Goal: Task Accomplishment & Management: Manage account settings

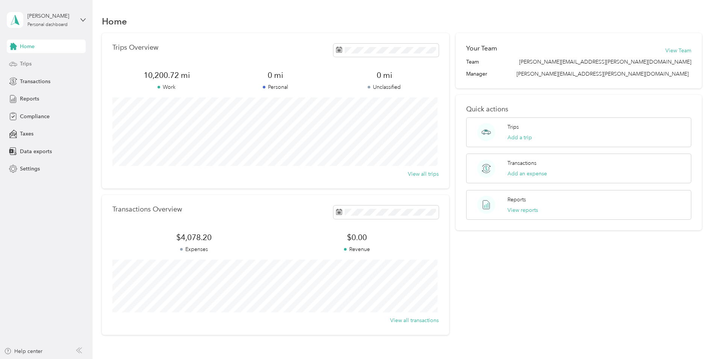
click at [36, 64] on div "Trips" at bounding box center [46, 64] width 79 height 14
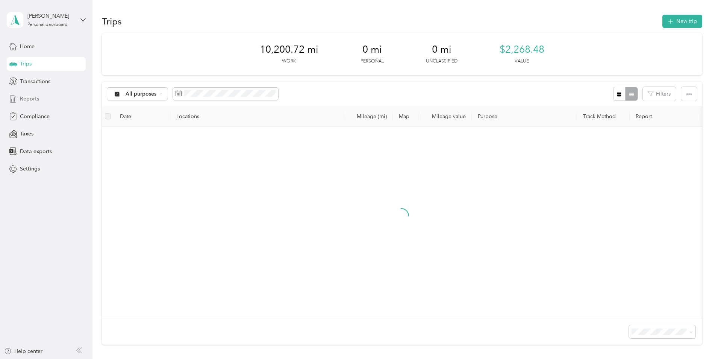
click at [39, 96] on div "Reports" at bounding box center [46, 99] width 79 height 14
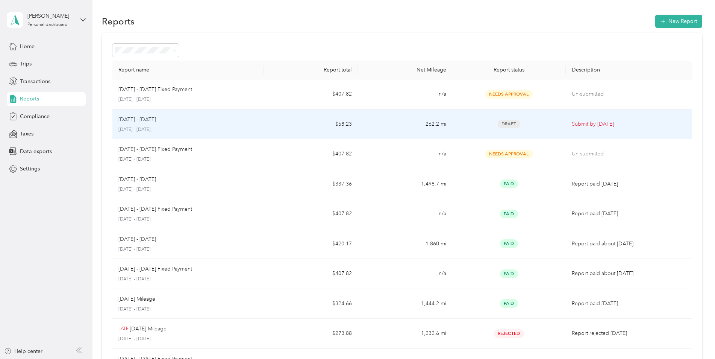
click at [254, 120] on div "[DATE] - [DATE]" at bounding box center [187, 119] width 139 height 8
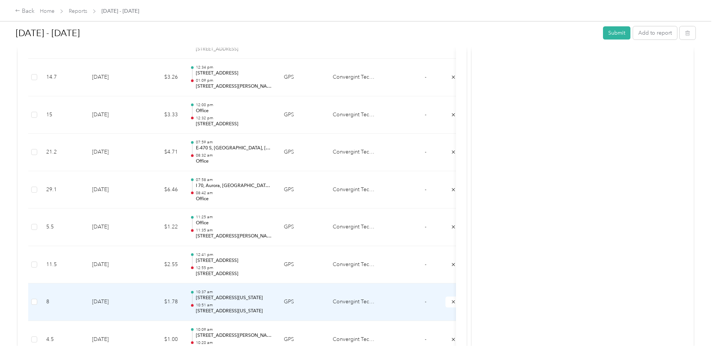
scroll to position [525, 0]
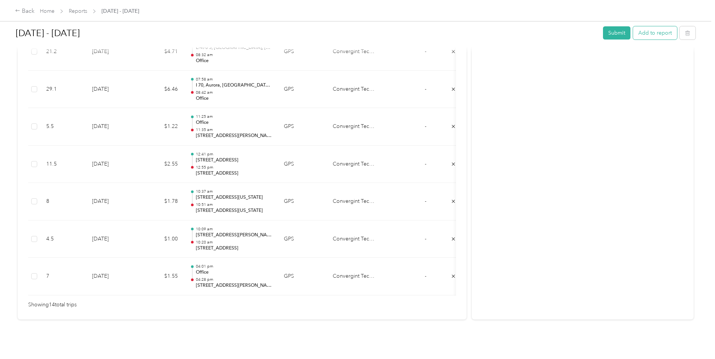
click at [642, 36] on button "Add to report" at bounding box center [655, 32] width 44 height 13
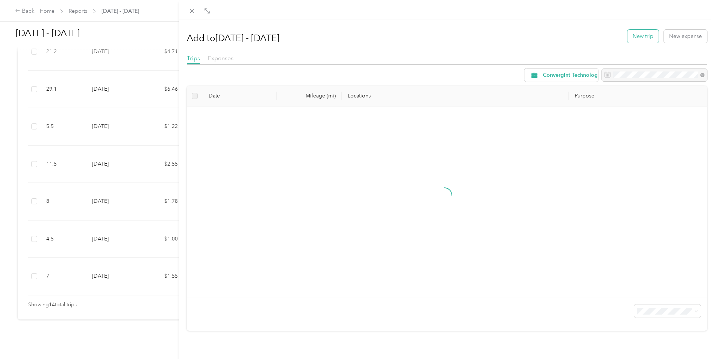
click at [639, 39] on button "New trip" at bounding box center [643, 36] width 31 height 13
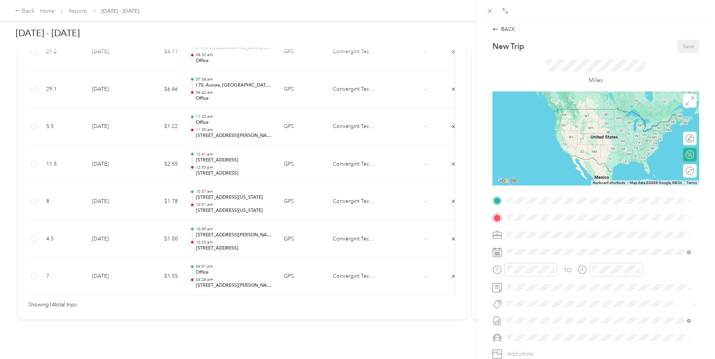
click at [531, 264] on div "Basecamp [STREET_ADDRESS][US_STATE]" at bounding box center [559, 258] width 75 height 16
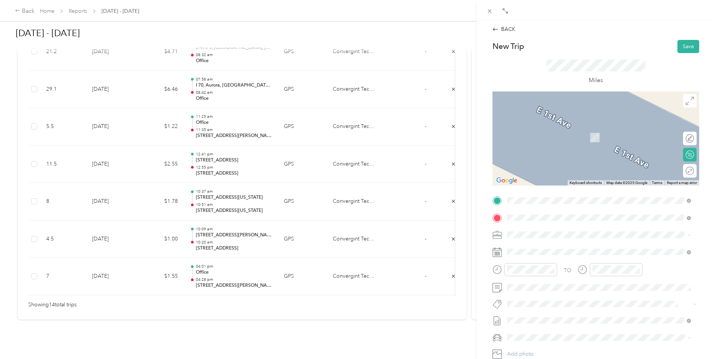
click at [534, 246] on span "[STREET_ADDRESS][US_STATE]" at bounding box center [559, 244] width 75 height 7
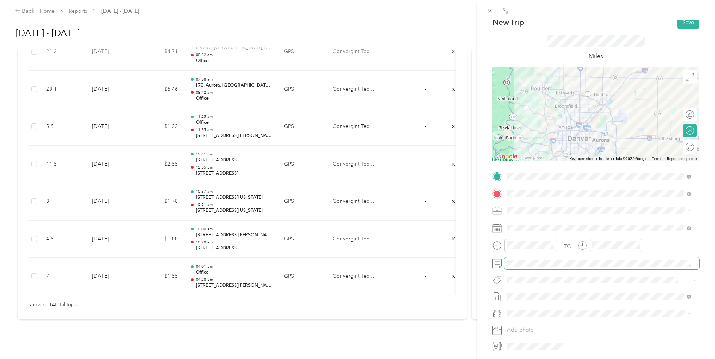
scroll to position [77, 0]
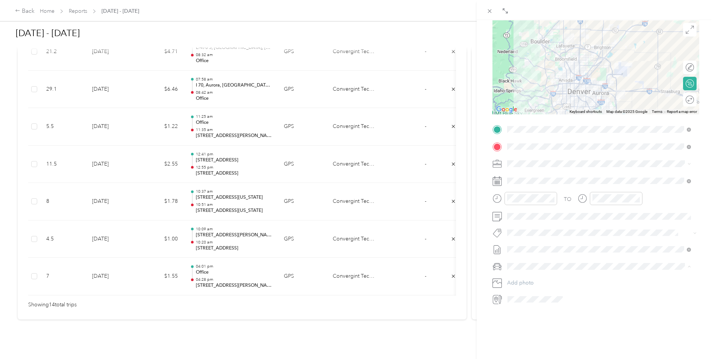
click at [523, 273] on span "Ram 1500" at bounding box center [522, 274] width 24 height 6
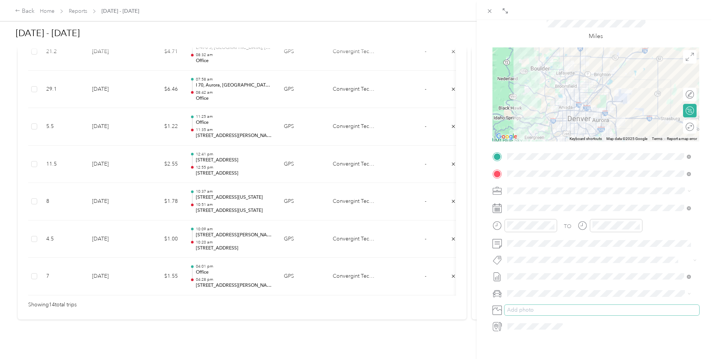
scroll to position [0, 0]
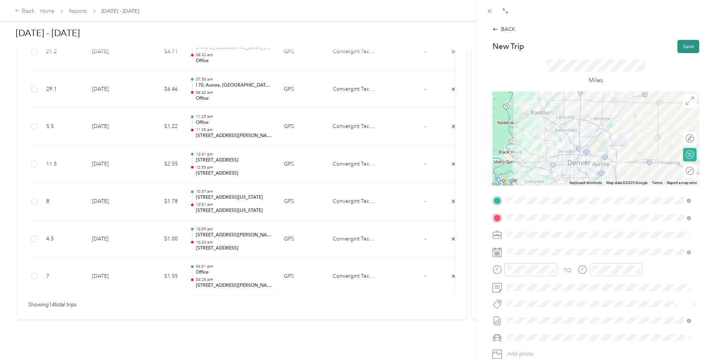
click at [679, 46] on button "Save" at bounding box center [689, 46] width 22 height 13
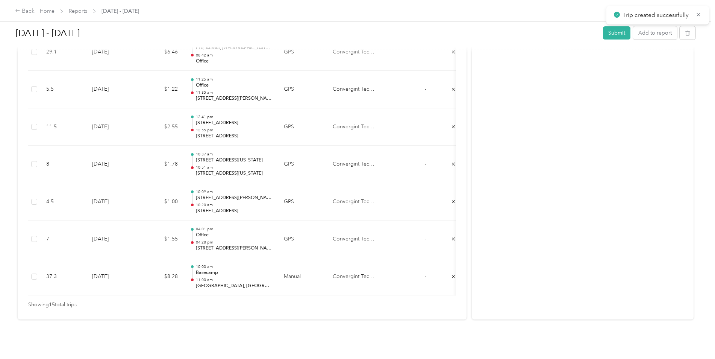
scroll to position [563, 0]
click at [647, 34] on button "Add to report" at bounding box center [655, 32] width 44 height 13
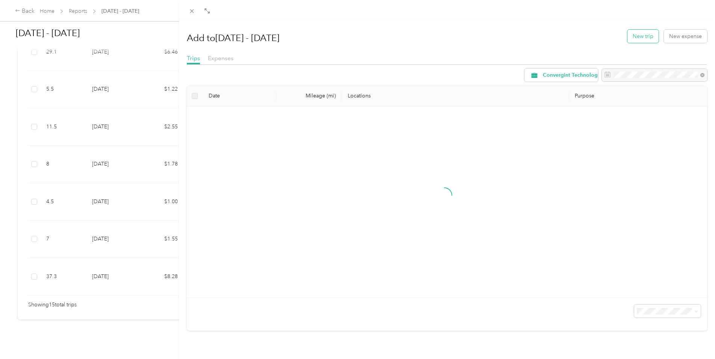
click at [628, 32] on button "New trip" at bounding box center [643, 36] width 31 height 13
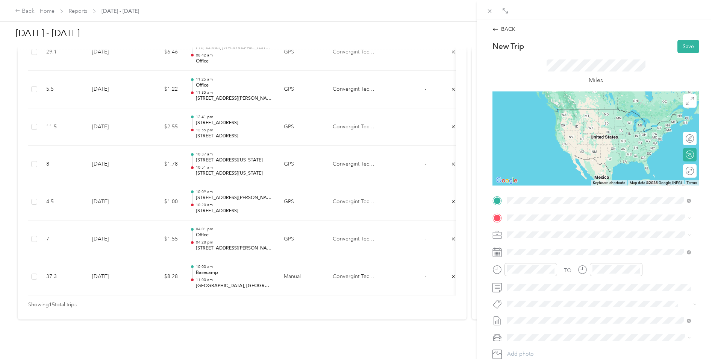
click at [531, 231] on span "[STREET_ADDRESS][US_STATE]" at bounding box center [559, 227] width 75 height 7
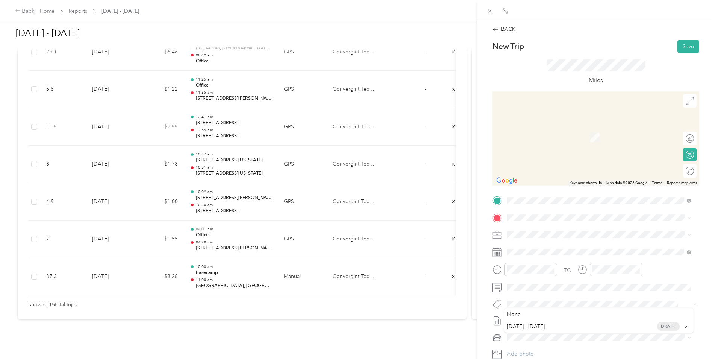
scroll to position [38, 0]
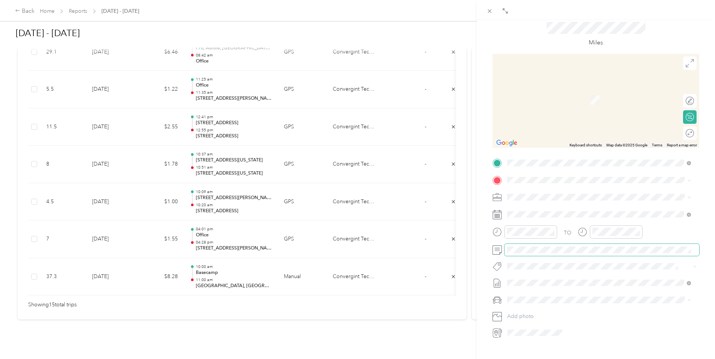
click at [539, 253] on span at bounding box center [602, 250] width 195 height 12
click at [523, 309] on div "Ram 1500" at bounding box center [599, 313] width 179 height 8
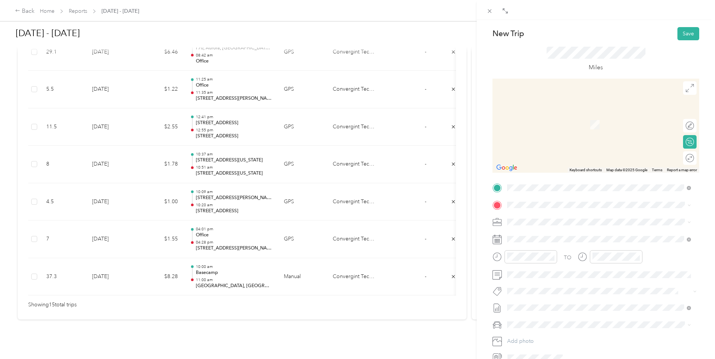
scroll to position [0, 0]
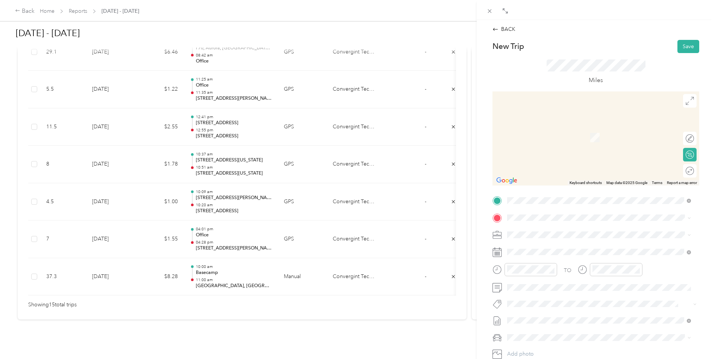
click at [487, 219] on form "New Trip Save This trip cannot be edited because it is either under review, app…" at bounding box center [596, 208] width 223 height 337
click at [541, 258] on div "Basecamp [STREET_ADDRESS][US_STATE]" at bounding box center [599, 252] width 179 height 18
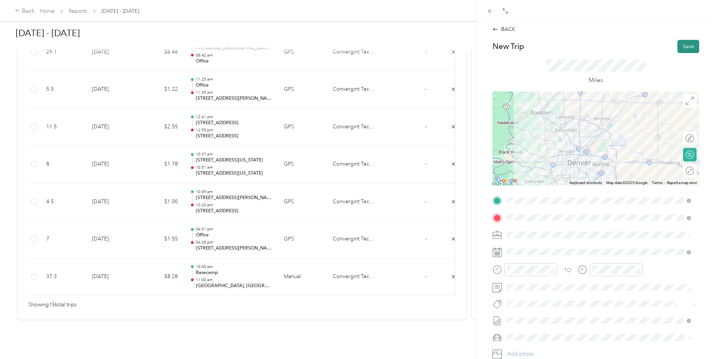
click at [680, 47] on button "Save" at bounding box center [689, 46] width 22 height 13
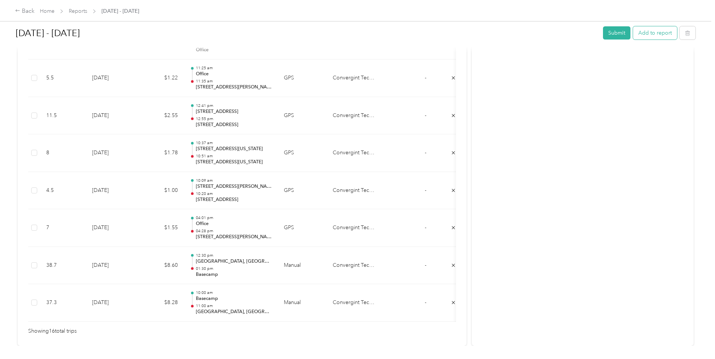
click at [639, 34] on button "Add to report" at bounding box center [655, 32] width 44 height 13
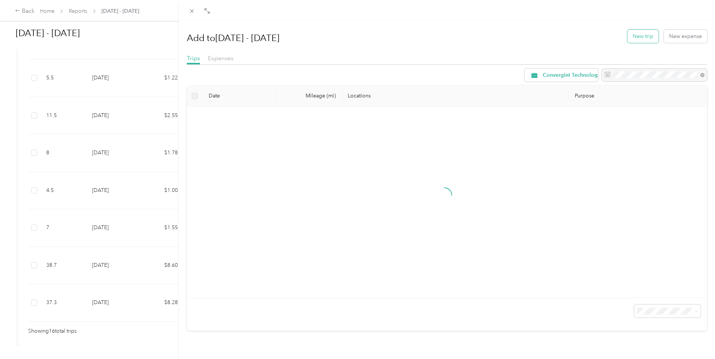
click at [628, 39] on button "New trip" at bounding box center [643, 36] width 31 height 13
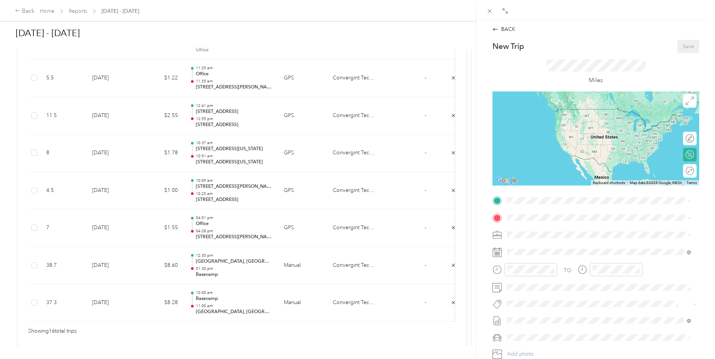
click at [530, 257] on strong "Basecamp" at bounding box center [534, 253] width 25 height 7
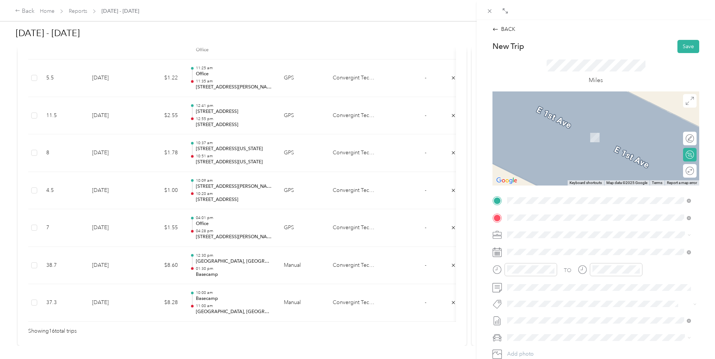
click at [532, 244] on span "[STREET_ADDRESS][US_STATE]" at bounding box center [559, 244] width 75 height 7
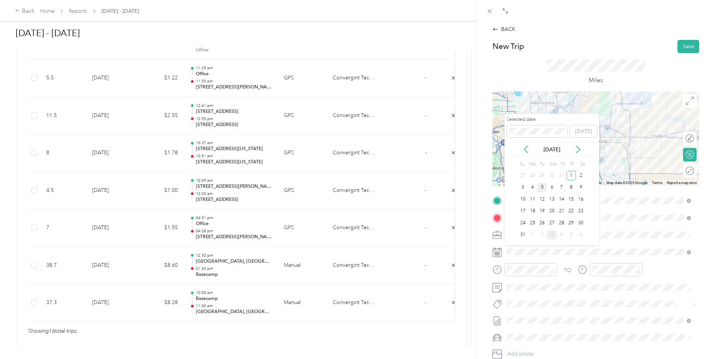
click at [541, 190] on div "5" at bounding box center [542, 187] width 10 height 9
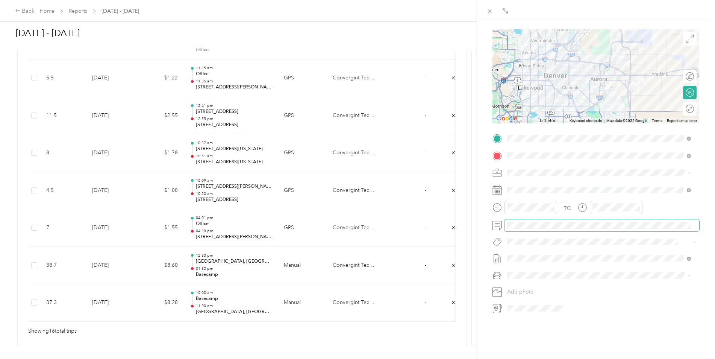
scroll to position [75, 0]
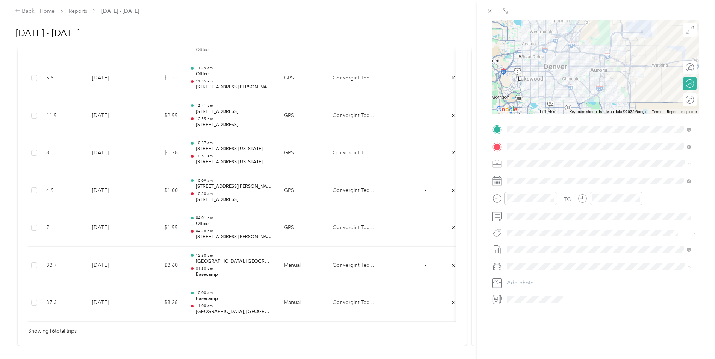
click at [515, 274] on span "Ram 1500" at bounding box center [522, 275] width 24 height 6
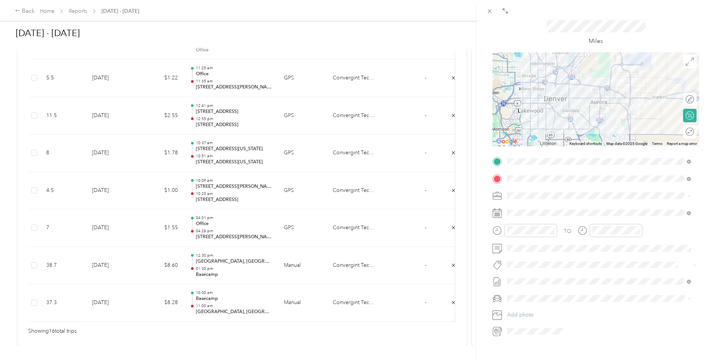
scroll to position [0, 0]
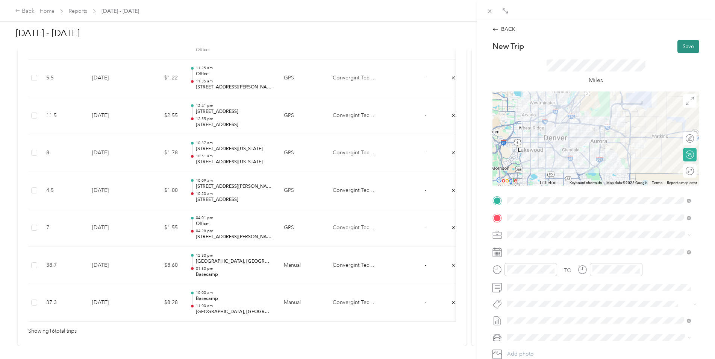
click at [679, 48] on button "Save" at bounding box center [689, 46] width 22 height 13
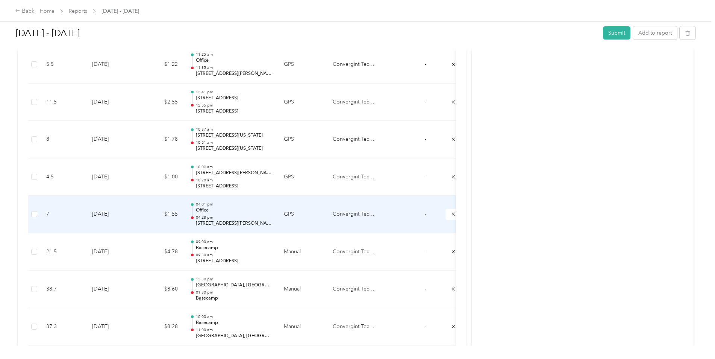
scroll to position [563, 0]
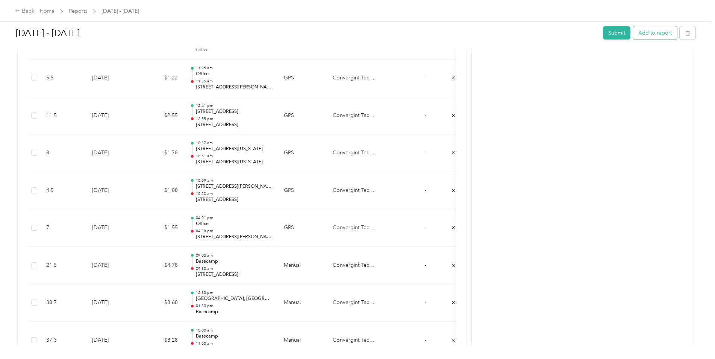
click at [654, 35] on button "Add to report" at bounding box center [655, 32] width 44 height 13
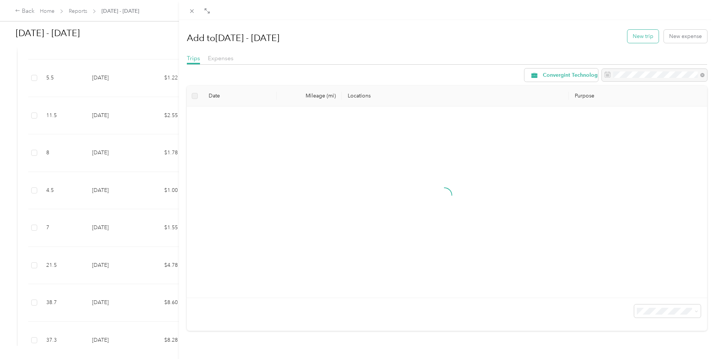
click at [628, 39] on button "New trip" at bounding box center [643, 36] width 31 height 13
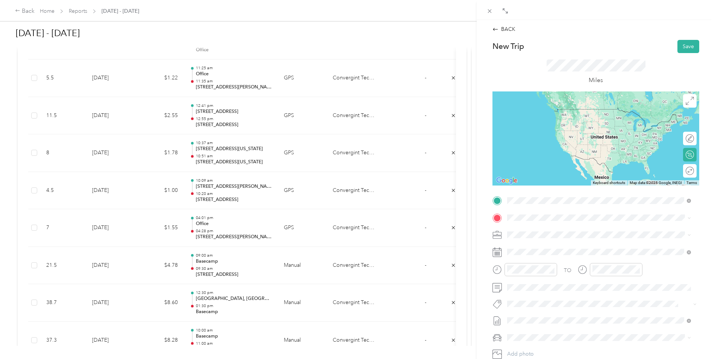
click at [540, 227] on span "[STREET_ADDRESS][US_STATE]" at bounding box center [559, 227] width 75 height 7
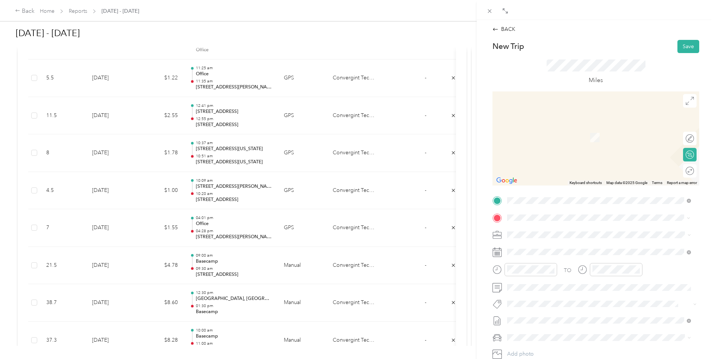
click at [546, 260] on div "Office [STREET_ADDRESS][PERSON_NAME][US_STATE]" at bounding box center [580, 252] width 117 height 16
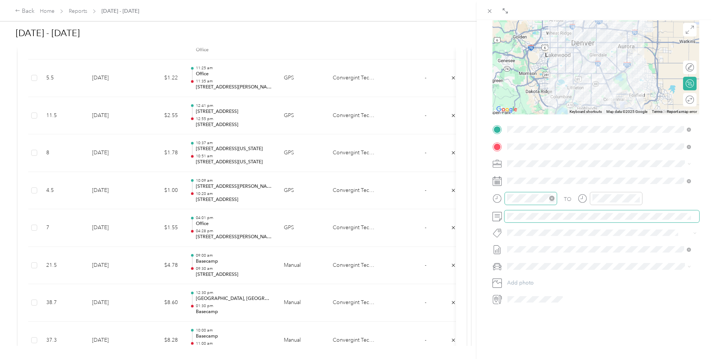
scroll to position [75, 0]
click at [534, 266] on span at bounding box center [602, 266] width 195 height 12
click at [523, 273] on span "Ram 1500" at bounding box center [522, 273] width 24 height 6
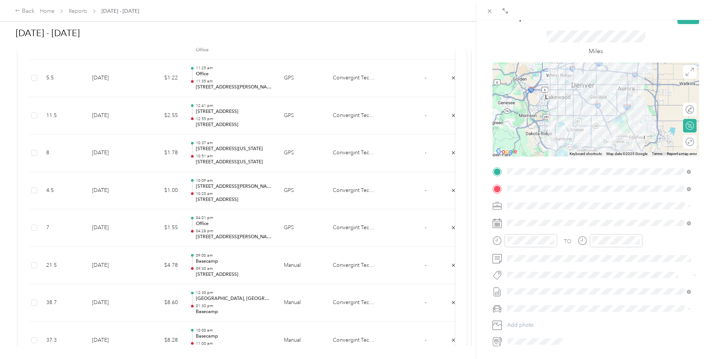
scroll to position [0, 0]
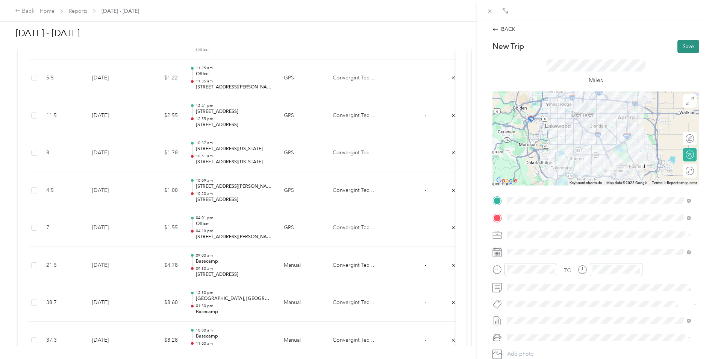
click at [680, 42] on button "Save" at bounding box center [689, 46] width 22 height 13
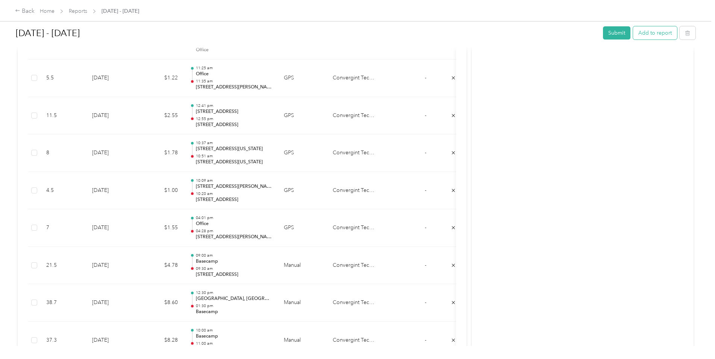
click at [659, 33] on button "Add to report" at bounding box center [655, 32] width 44 height 13
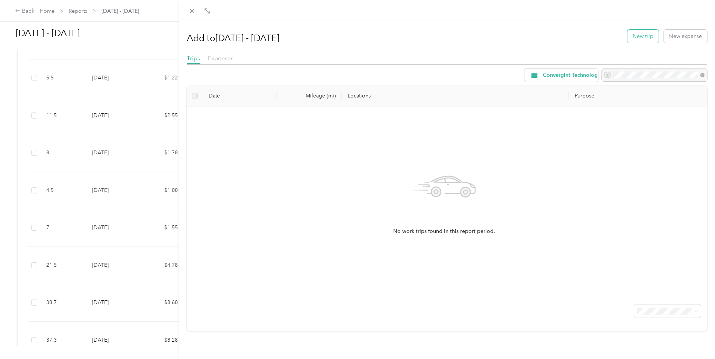
click at [641, 38] on button "New trip" at bounding box center [643, 36] width 31 height 13
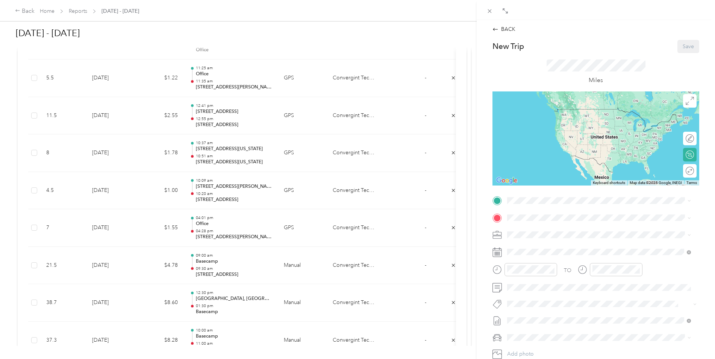
click at [535, 241] on span "[STREET_ADDRESS][PERSON_NAME][US_STATE]" at bounding box center [580, 238] width 117 height 6
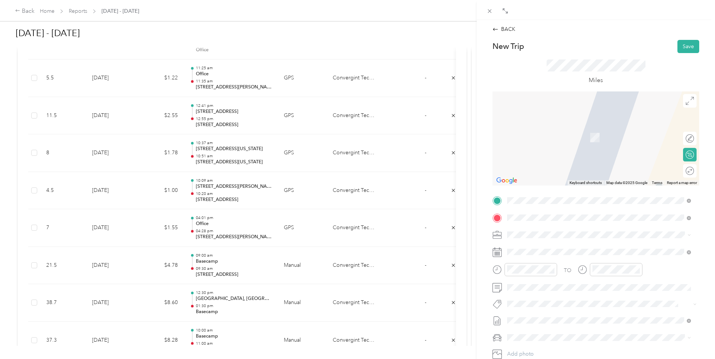
click at [527, 245] on span "[STREET_ADDRESS][US_STATE]" at bounding box center [559, 244] width 75 height 7
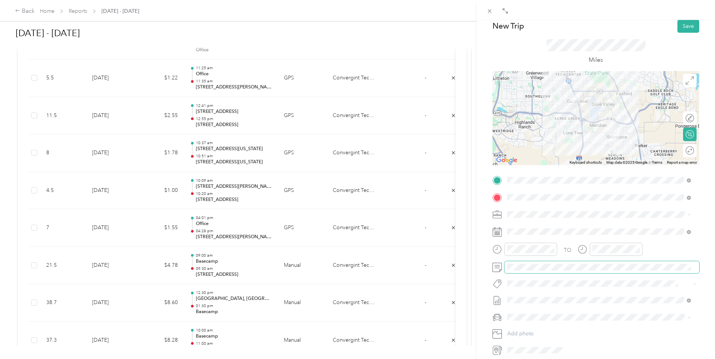
scroll to position [38, 0]
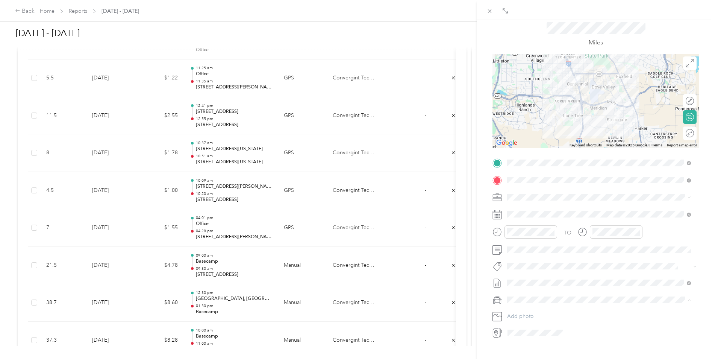
click at [518, 313] on span "Ram 1500" at bounding box center [522, 313] width 24 height 6
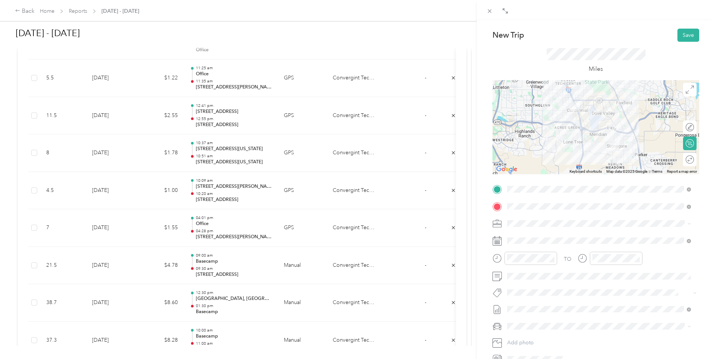
scroll to position [0, 0]
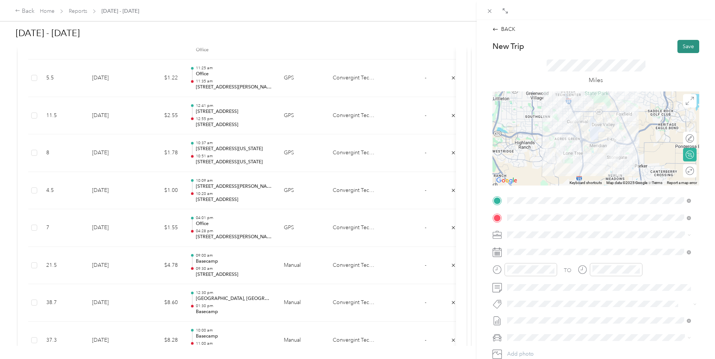
click at [681, 46] on button "Save" at bounding box center [689, 46] width 22 height 13
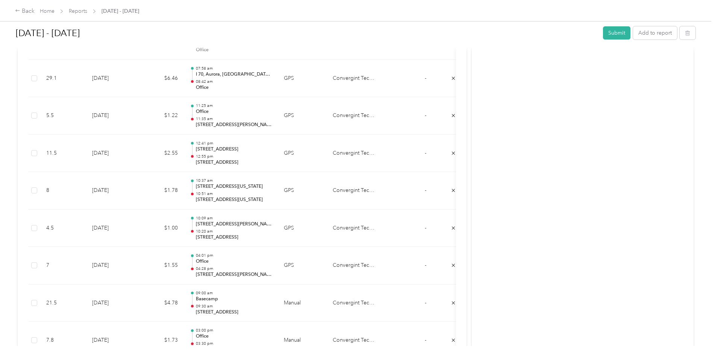
scroll to position [563, 0]
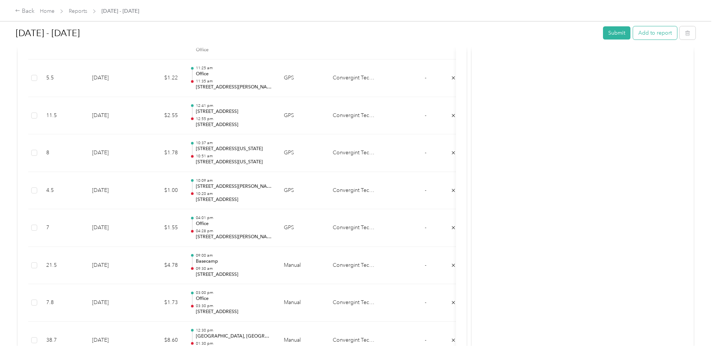
click at [641, 38] on button "Add to report" at bounding box center [655, 32] width 44 height 13
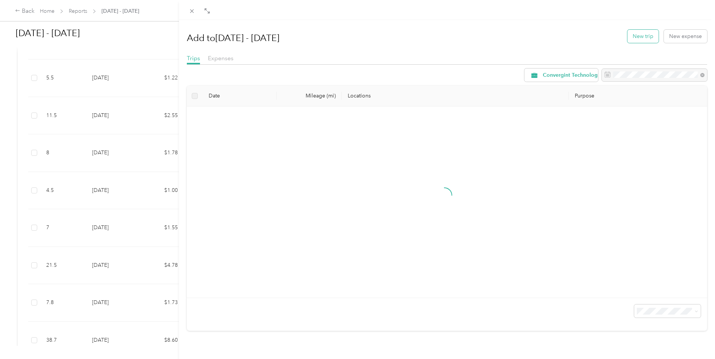
click at [643, 39] on button "New trip" at bounding box center [643, 36] width 31 height 13
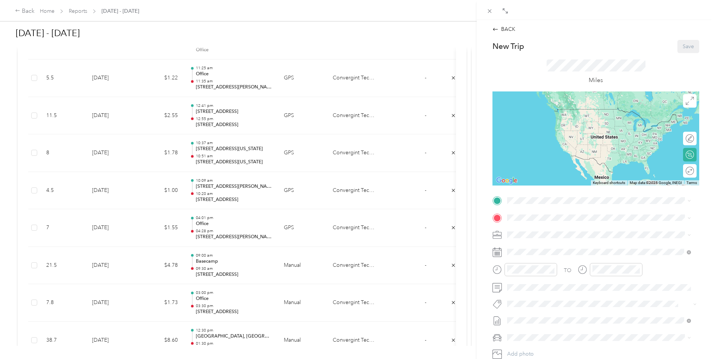
click at [258, 269] on div "BACK New Trip Save This trip cannot be edited because it is either under review…" at bounding box center [357, 179] width 715 height 359
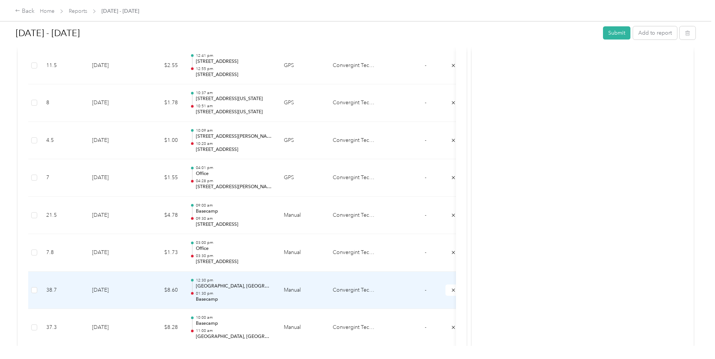
scroll to position [600, 0]
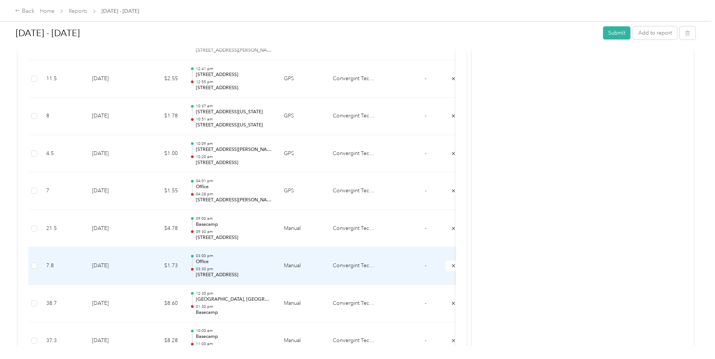
click at [250, 269] on p "03:30 pm" at bounding box center [234, 268] width 76 height 5
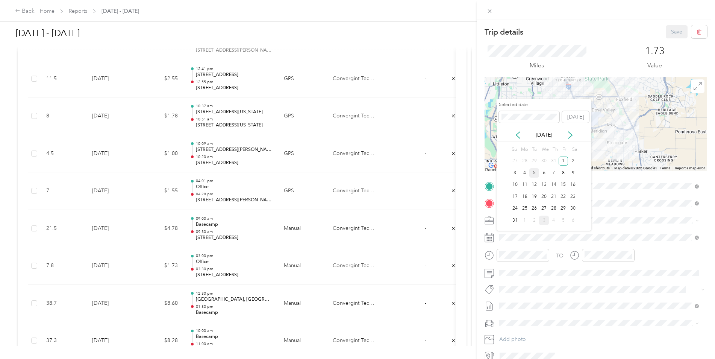
click at [534, 173] on div "5" at bounding box center [535, 172] width 10 height 9
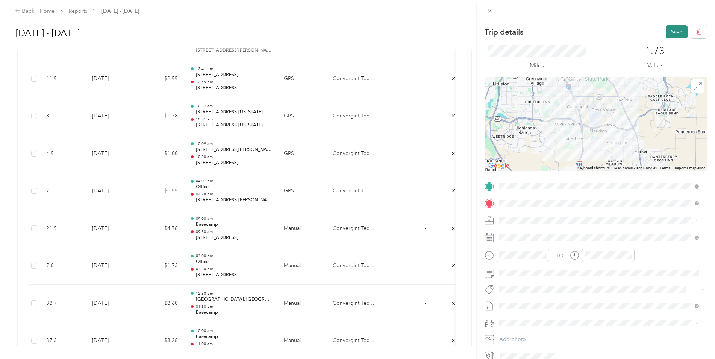
click at [670, 30] on button "Save" at bounding box center [677, 31] width 22 height 13
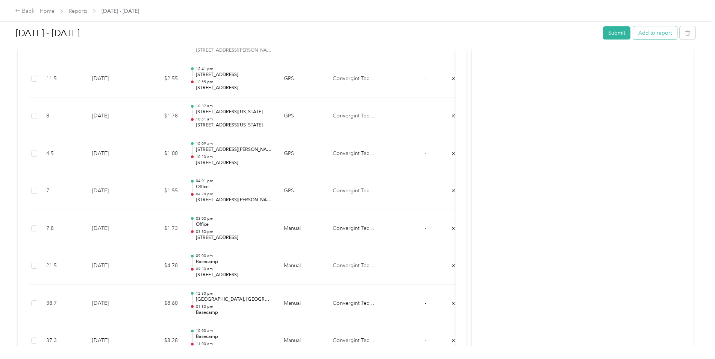
click at [650, 33] on button "Add to report" at bounding box center [655, 32] width 44 height 13
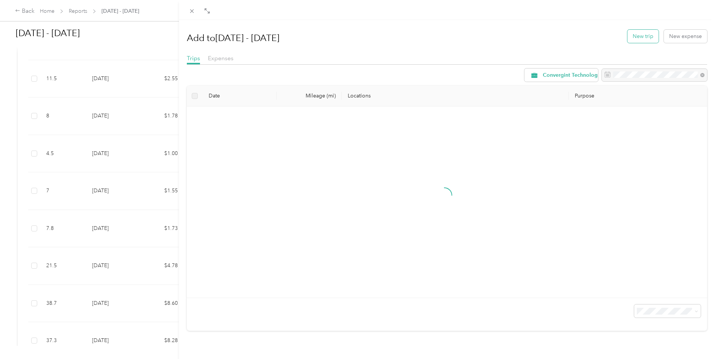
click at [647, 32] on button "New trip" at bounding box center [643, 36] width 31 height 13
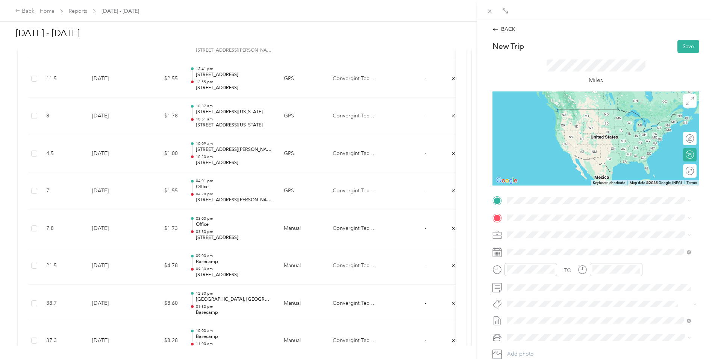
click at [538, 228] on span "[STREET_ADDRESS][US_STATE]" at bounding box center [559, 226] width 75 height 7
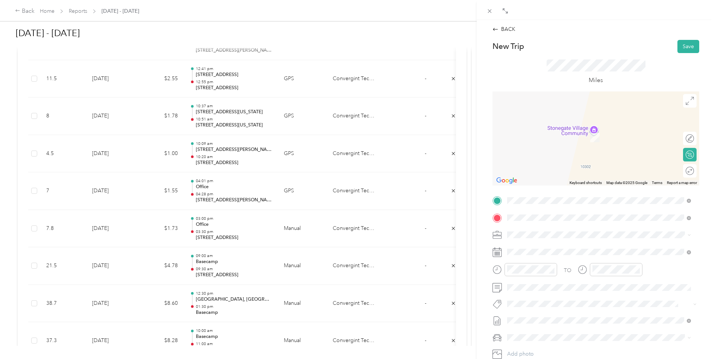
click at [535, 243] on span "[STREET_ADDRESS][PERSON_NAME][US_STATE]" at bounding box center [580, 244] width 117 height 7
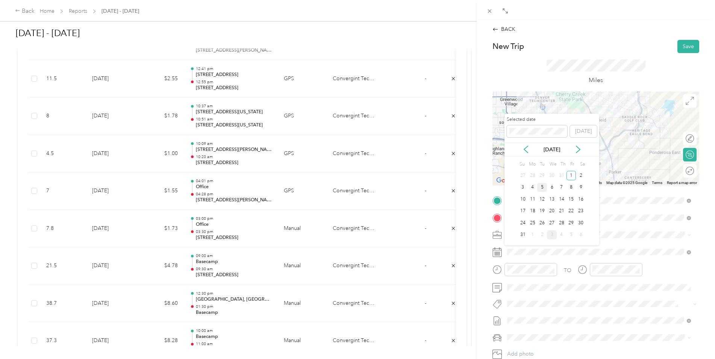
click at [546, 189] on div "5" at bounding box center [542, 187] width 10 height 9
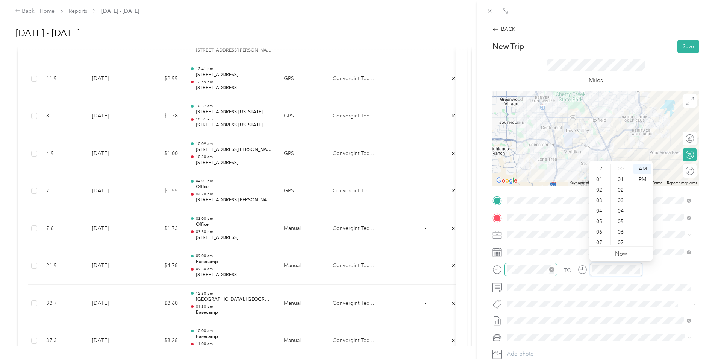
scroll to position [45, 0]
click at [532, 248] on span "[STREET_ADDRESS][PERSON_NAME][US_STATE]" at bounding box center [580, 244] width 117 height 7
click at [535, 221] on span at bounding box center [602, 218] width 195 height 12
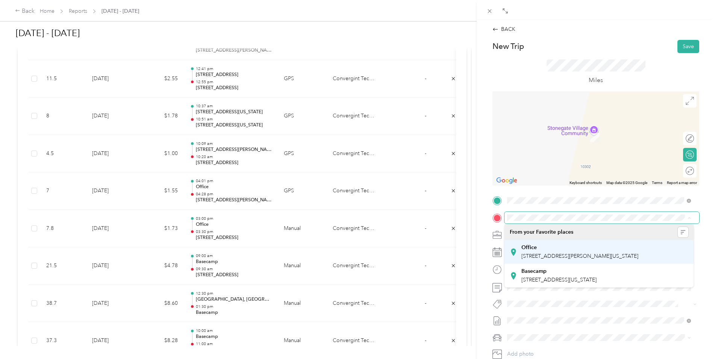
click at [548, 250] on div "Office [STREET_ADDRESS][PERSON_NAME][US_STATE]" at bounding box center [580, 252] width 117 height 16
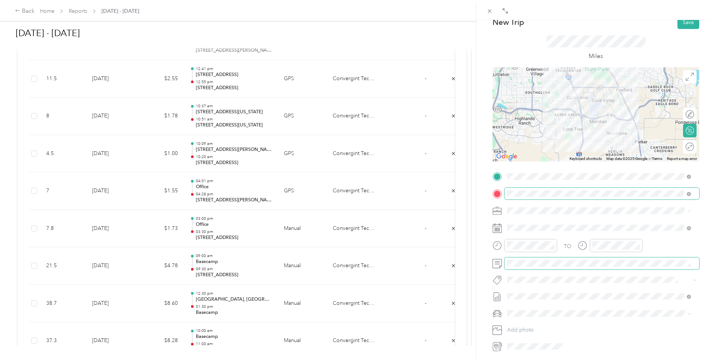
scroll to position [77, 0]
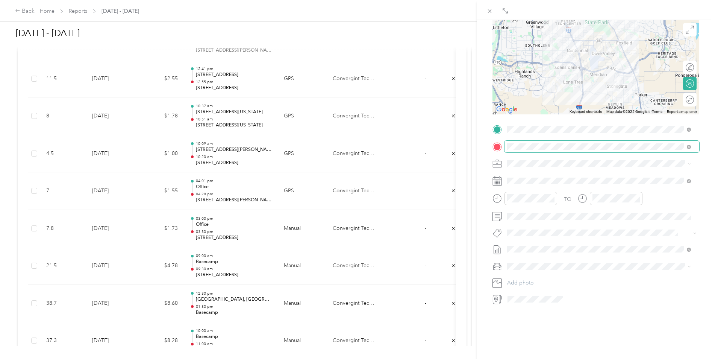
click at [528, 272] on span "Ram 1500" at bounding box center [522, 273] width 24 height 6
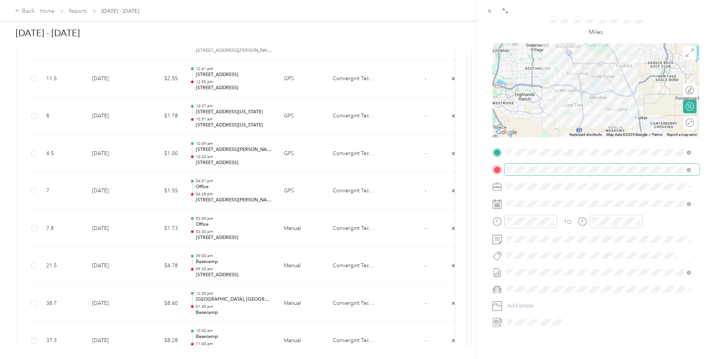
scroll to position [0, 0]
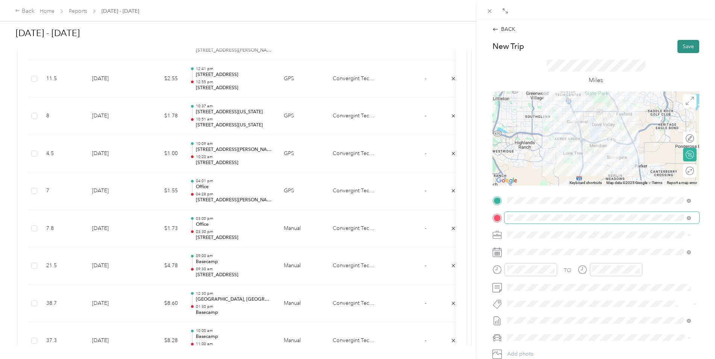
click at [686, 49] on button "Save" at bounding box center [689, 46] width 22 height 13
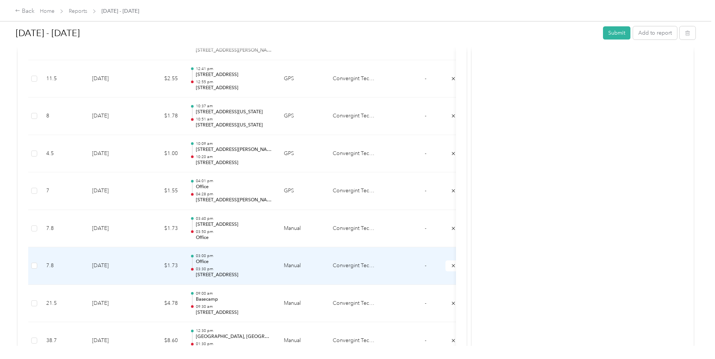
click at [232, 261] on p "Office" at bounding box center [234, 261] width 76 height 7
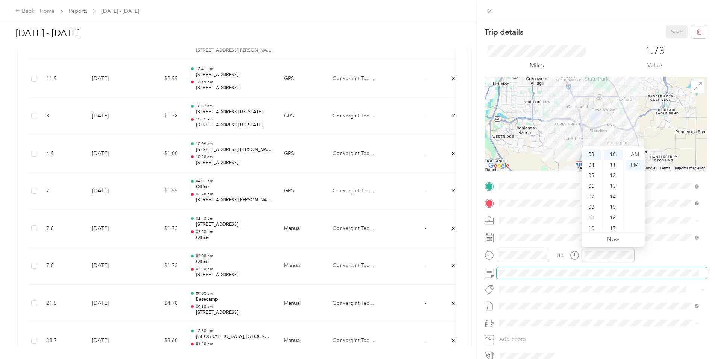
scroll to position [105, 0]
click at [663, 212] on div "TO Add photo" at bounding box center [596, 271] width 223 height 182
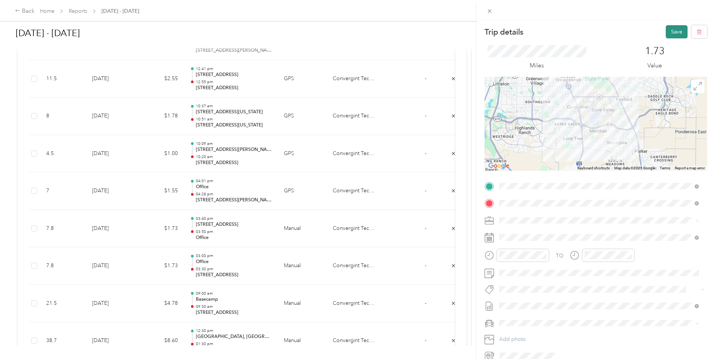
click at [675, 31] on button "Save" at bounding box center [677, 31] width 22 height 13
